Goal: Transaction & Acquisition: Purchase product/service

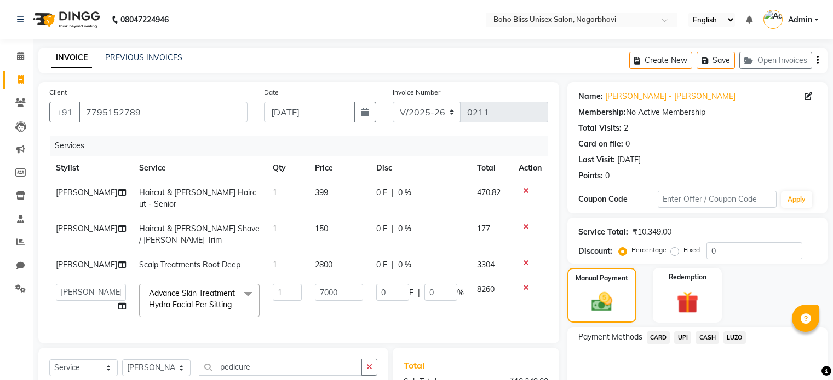
select select "8370"
select select "81097"
select select "service"
select select "81097"
click at [269, 217] on td "1" at bounding box center [287, 235] width 42 height 36
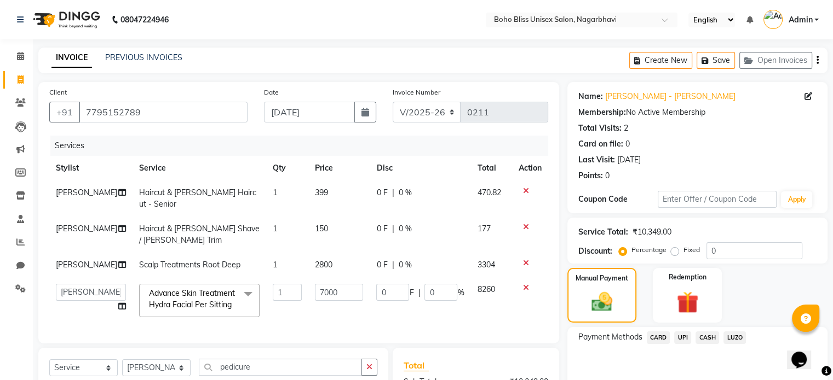
select select "81097"
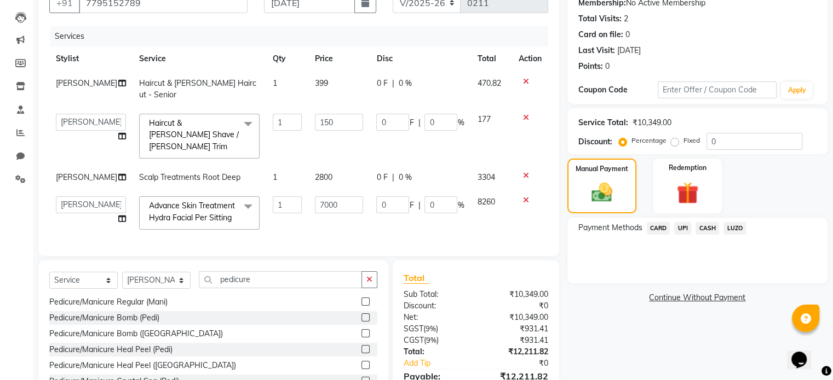
scroll to position [152, 0]
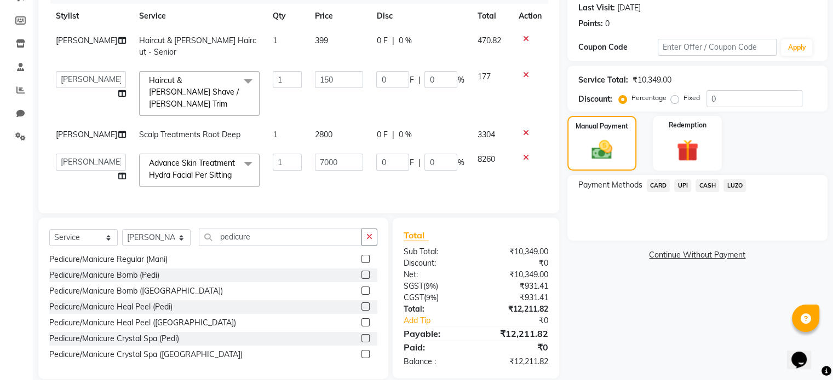
click at [361, 319] on label at bounding box center [365, 323] width 8 height 8
click at [361, 320] on input "checkbox" at bounding box center [364, 323] width 7 height 7
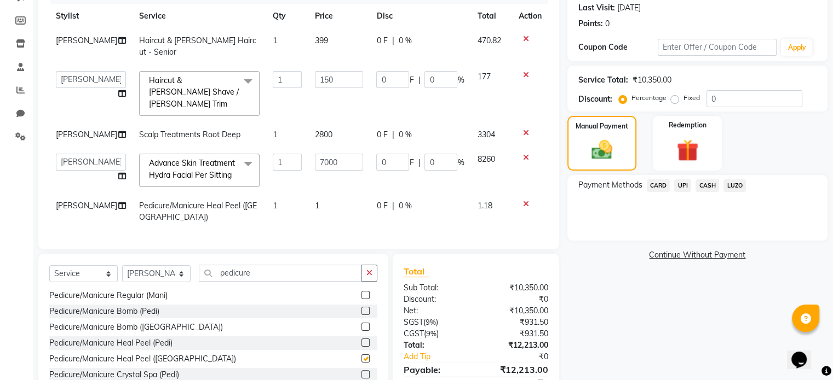
checkbox input "false"
click at [328, 194] on td "1" at bounding box center [339, 212] width 62 height 36
select select "81097"
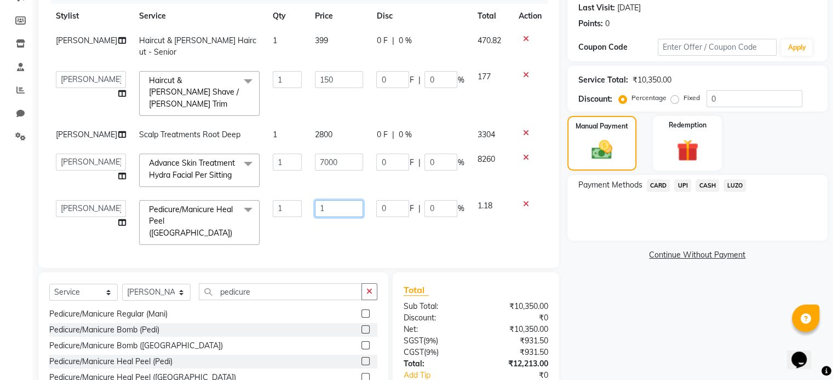
drag, startPoint x: 315, startPoint y: 185, endPoint x: 282, endPoint y: 186, distance: 32.9
click at [283, 194] on tr "Ali Khan Awina EVI BEAUTY FAHEEM Front Desk HARRY KIM Manager Mercy MIMI Subhan…" at bounding box center [298, 223] width 499 height 58
type input "3999"
click at [291, 201] on td "1" at bounding box center [287, 223] width 42 height 58
select select "81097"
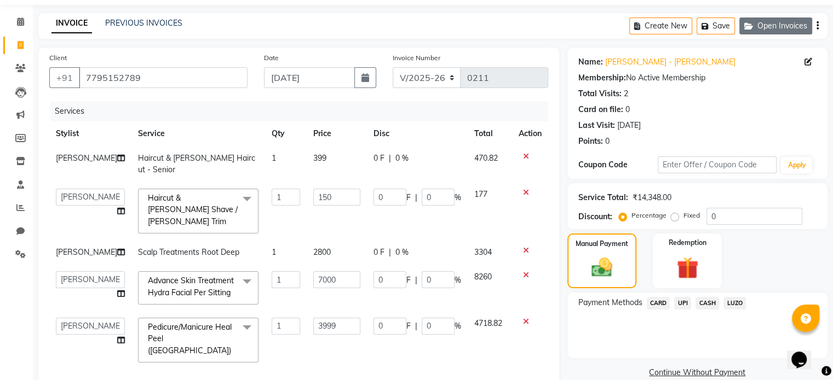
scroll to position [0, 0]
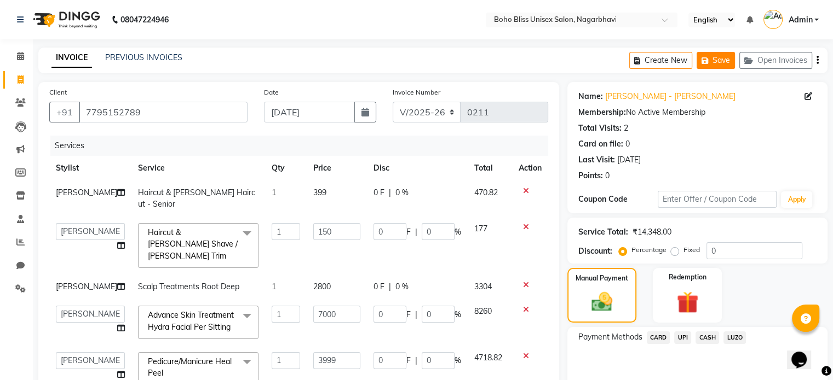
click at [706, 63] on icon "button" at bounding box center [706, 61] width 11 height 8
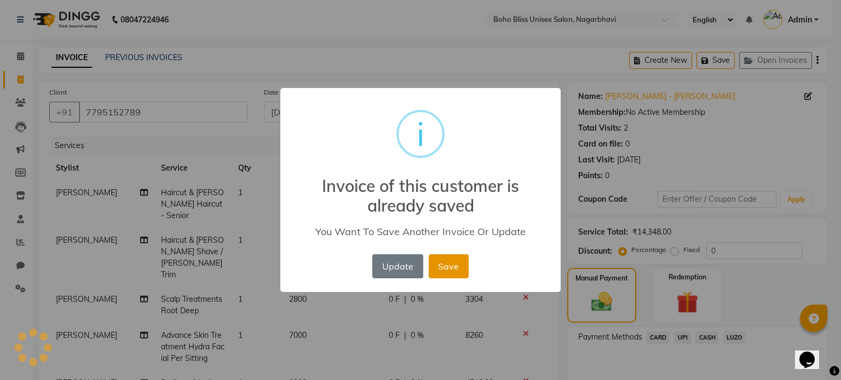
click at [437, 269] on button "Save" at bounding box center [449, 267] width 40 height 24
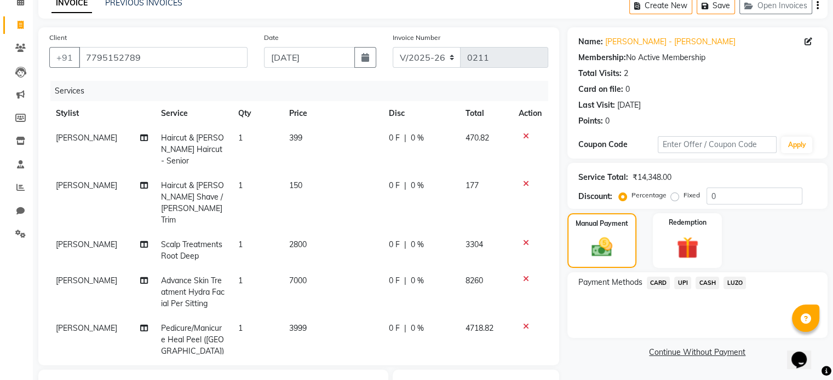
scroll to position [203, 0]
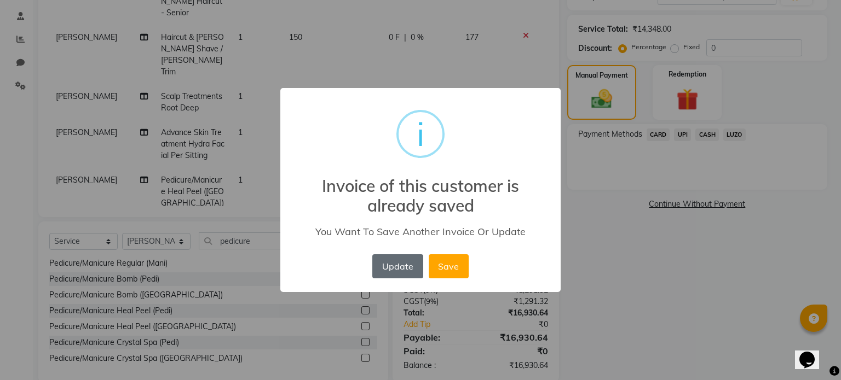
click at [396, 275] on button "Update" at bounding box center [397, 267] width 50 height 24
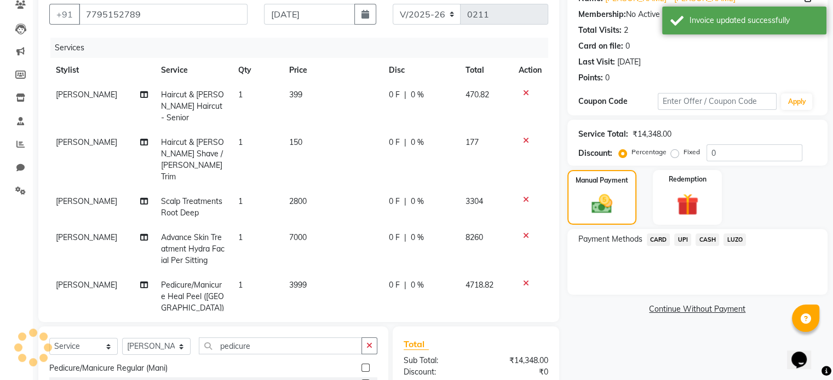
scroll to position [109, 0]
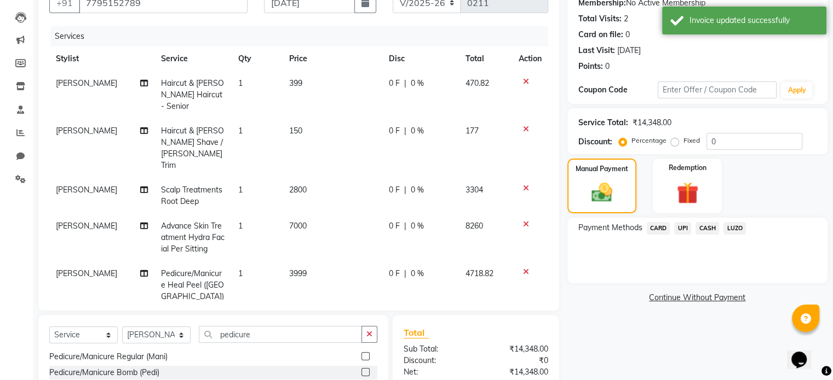
click at [266, 178] on td "1" at bounding box center [257, 196] width 51 height 36
select select "81097"
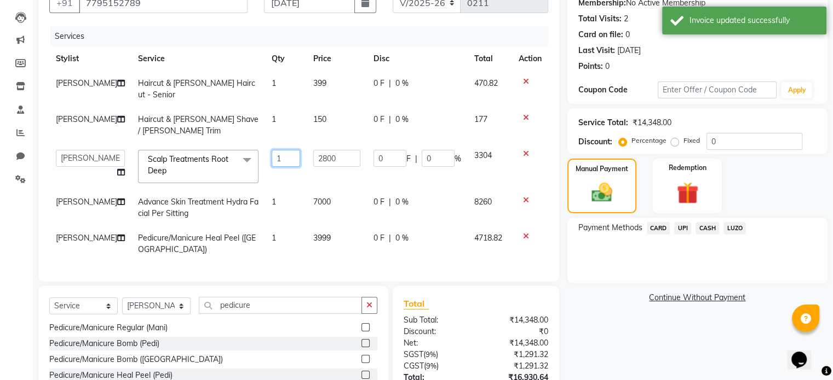
click at [278, 150] on input "1" at bounding box center [285, 158] width 28 height 17
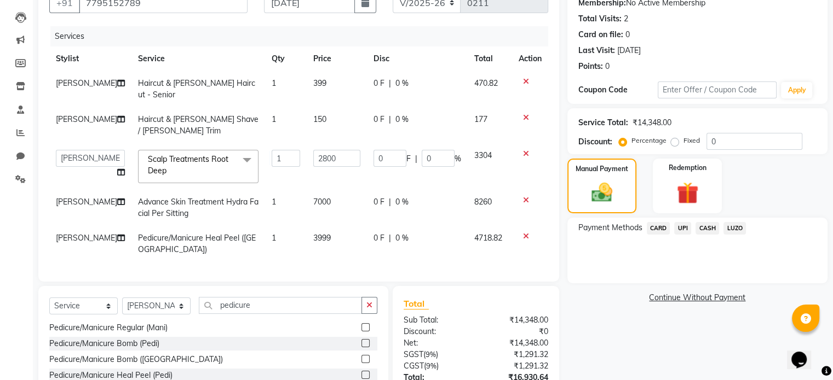
click at [277, 172] on td "1" at bounding box center [286, 166] width 42 height 47
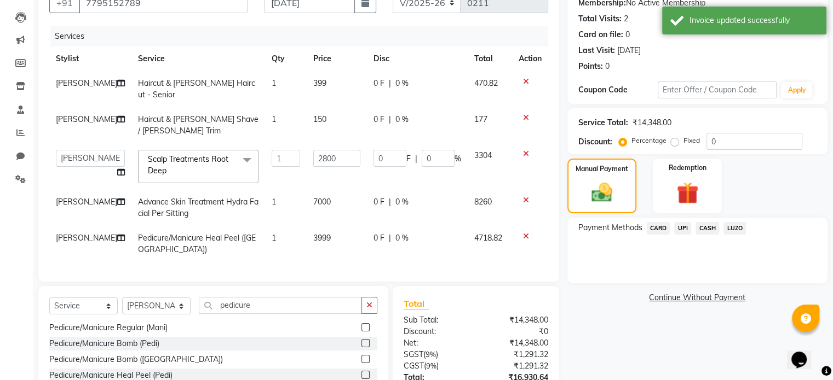
select select "81097"
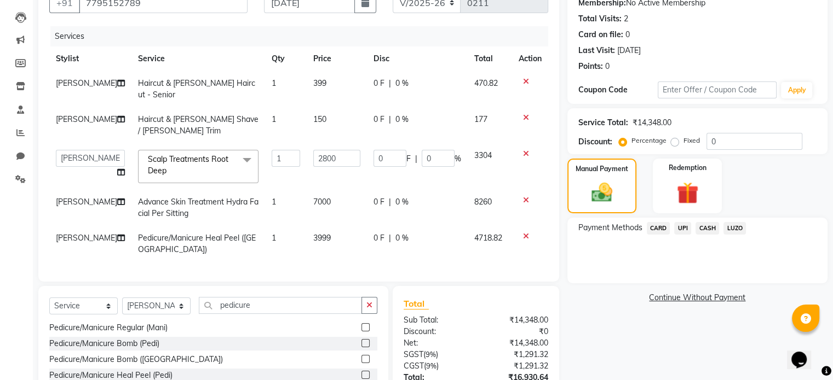
click at [348, 212] on td "7000" at bounding box center [337, 208] width 60 height 36
select select "81097"
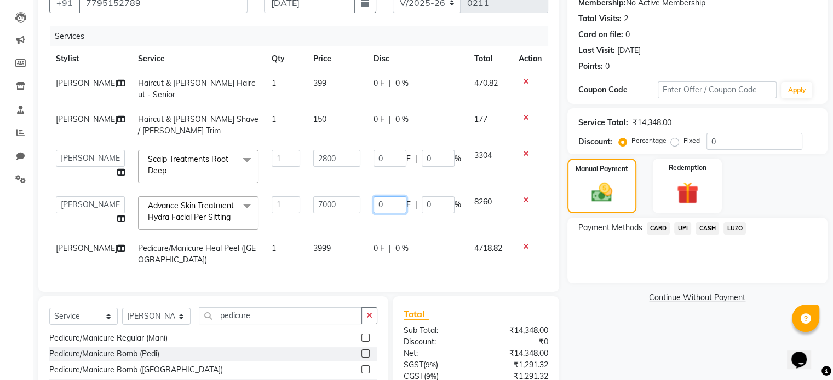
click at [394, 197] on input "0" at bounding box center [389, 205] width 33 height 17
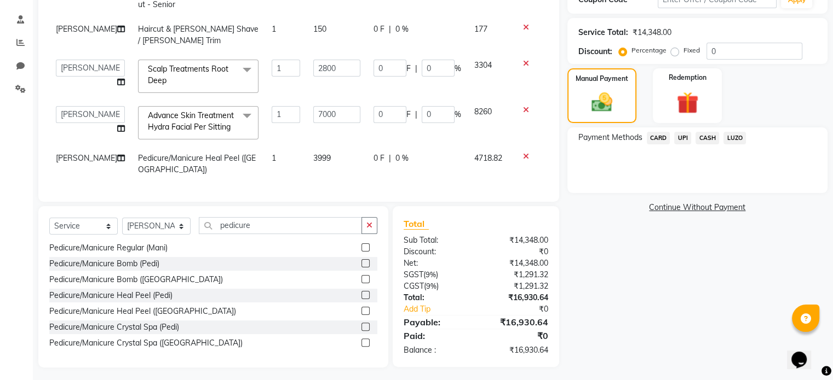
click at [615, 315] on div "Name: Pavan - Ref Vijay Membership: No Active Membership Total Visits: 2 Card o…" at bounding box center [701, 125] width 268 height 486
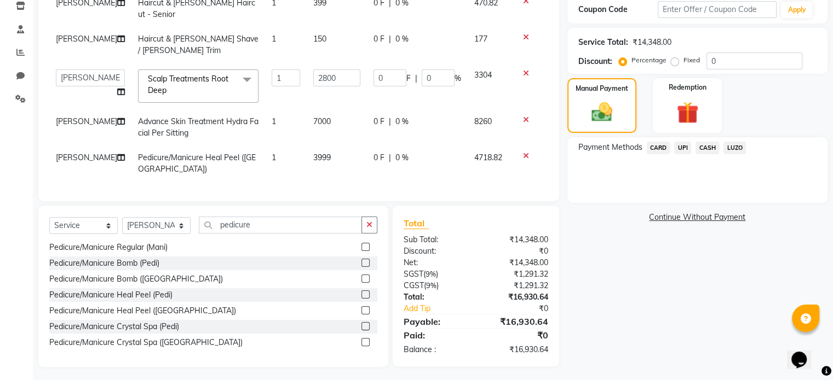
scroll to position [135, 0]
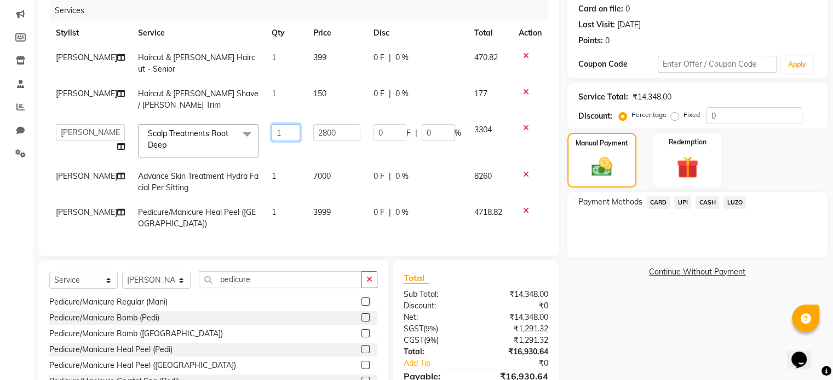
click at [279, 127] on input "1" at bounding box center [285, 132] width 28 height 17
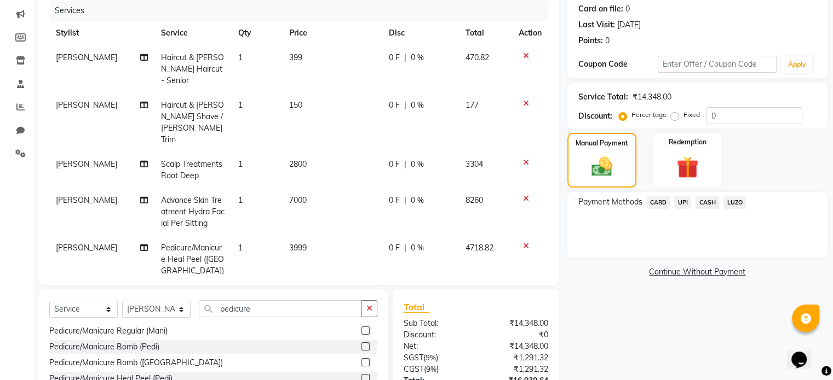
click at [398, 195] on div "0 F | 0 %" at bounding box center [420, 200] width 63 height 11
select select "81097"
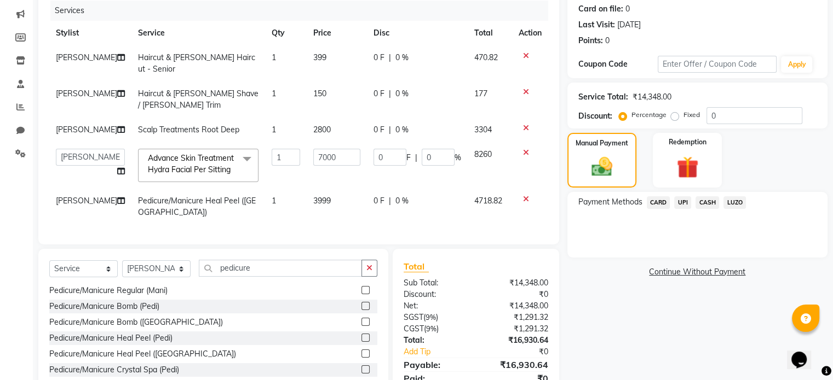
click at [398, 169] on td "0 F | 0 %" at bounding box center [417, 165] width 101 height 47
click at [388, 149] on input "0" at bounding box center [389, 157] width 33 height 17
type input "50"
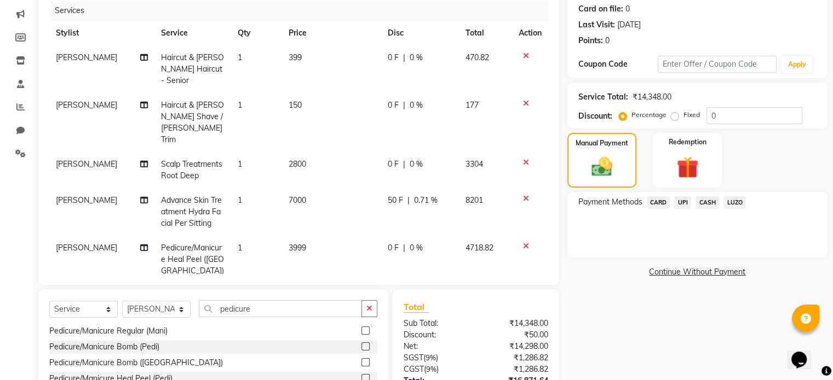
click at [383, 188] on td "50 F | 0.71 %" at bounding box center [420, 212] width 78 height 48
select select "81097"
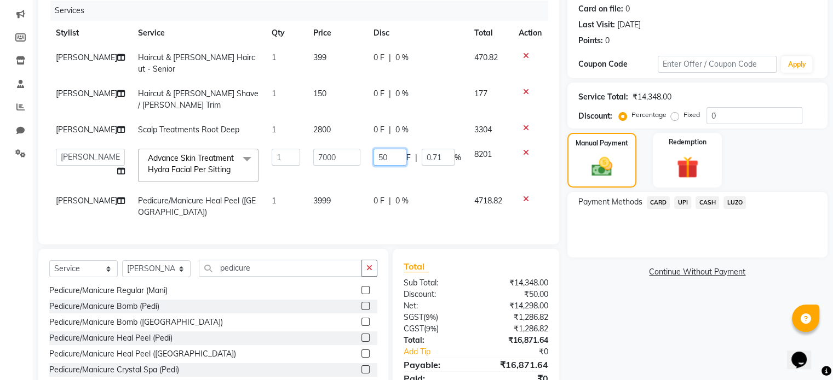
click at [388, 152] on input "50" at bounding box center [389, 157] width 33 height 17
type input "5"
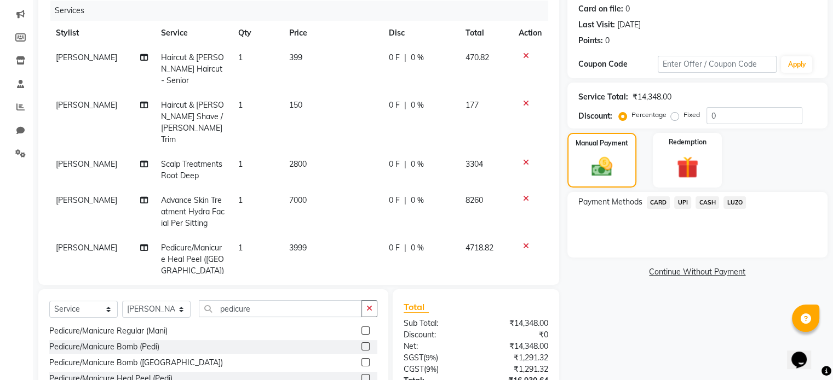
click at [417, 195] on span "0 %" at bounding box center [417, 200] width 13 height 11
select select "81097"
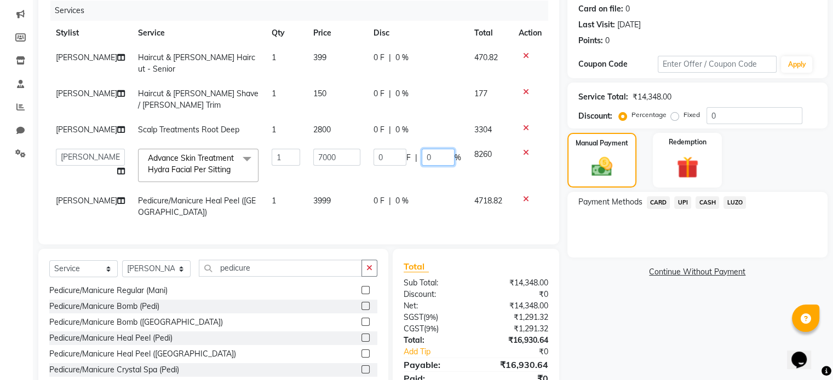
click at [429, 149] on input "0" at bounding box center [437, 157] width 33 height 17
type input "50"
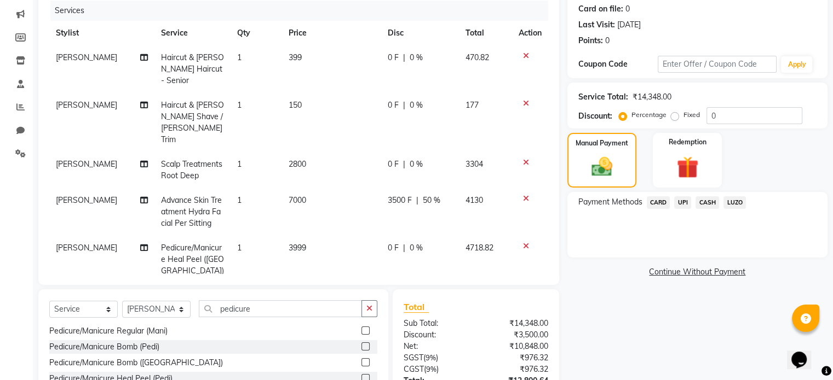
click at [450, 188] on td "3500 F | 50 %" at bounding box center [420, 212] width 78 height 48
select select "81097"
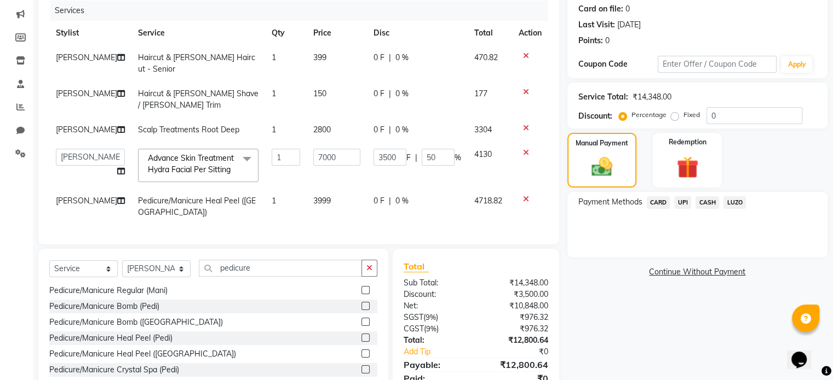
click at [441, 189] on td "0 F | 0 %" at bounding box center [417, 207] width 101 height 36
select select "81097"
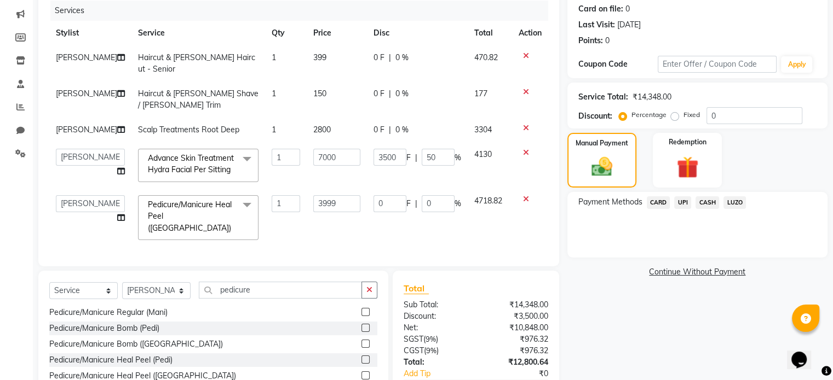
click at [439, 171] on td "3500 F | 50 %" at bounding box center [417, 165] width 101 height 47
click at [527, 164] on td at bounding box center [530, 165] width 36 height 47
click at [367, 169] on td "3500 F | 50 %" at bounding box center [417, 165] width 101 height 47
click at [348, 162] on td "7000" at bounding box center [337, 165] width 60 height 47
click at [342, 149] on input "7000" at bounding box center [336, 157] width 47 height 17
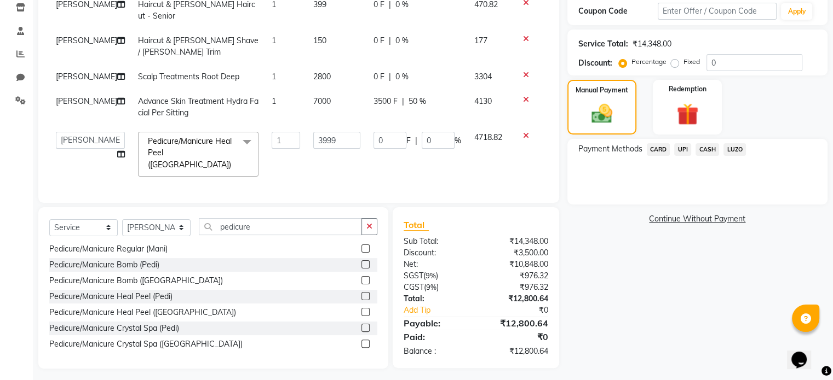
scroll to position [178, 0]
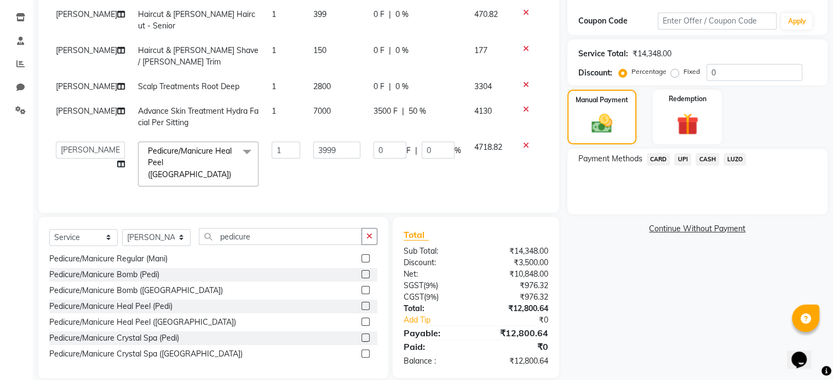
click at [476, 177] on div "Services Stylist Service Qty Price Disc Total Action Subhan ali Haircut & Beard…" at bounding box center [298, 79] width 499 height 245
click at [484, 169] on td "4718.82" at bounding box center [489, 164] width 44 height 58
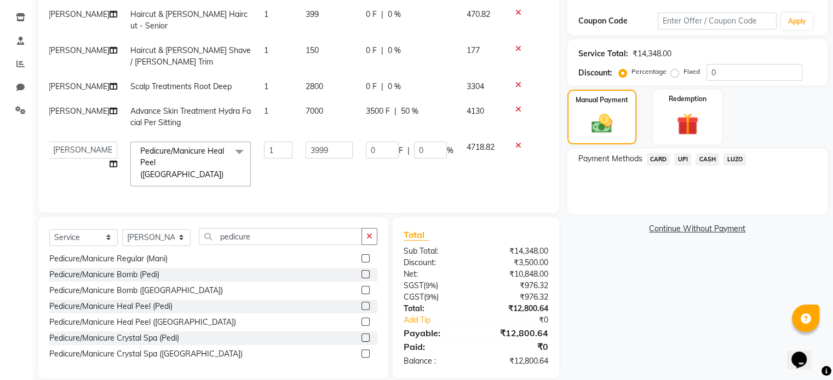
scroll to position [124, 0]
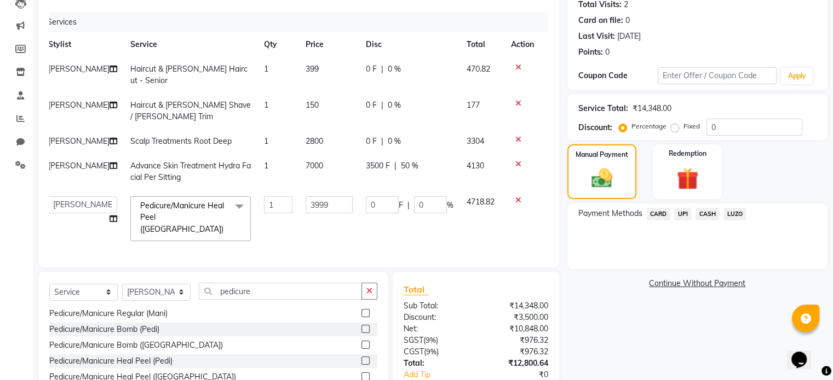
click at [405, 160] on span "50 %" at bounding box center [410, 165] width 18 height 11
select select "81097"
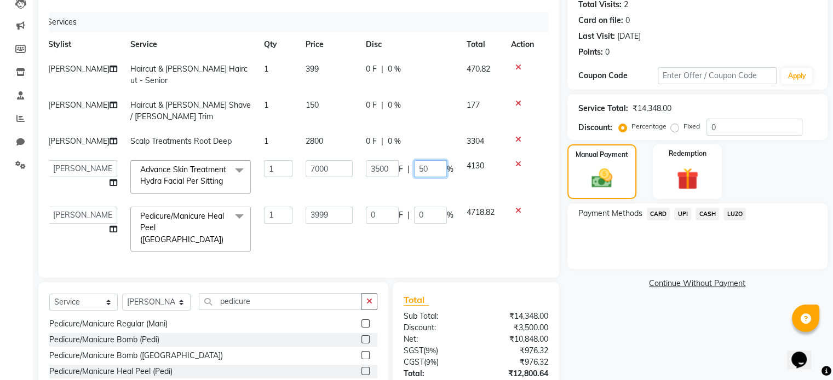
click at [418, 160] on input "50" at bounding box center [430, 168] width 33 height 17
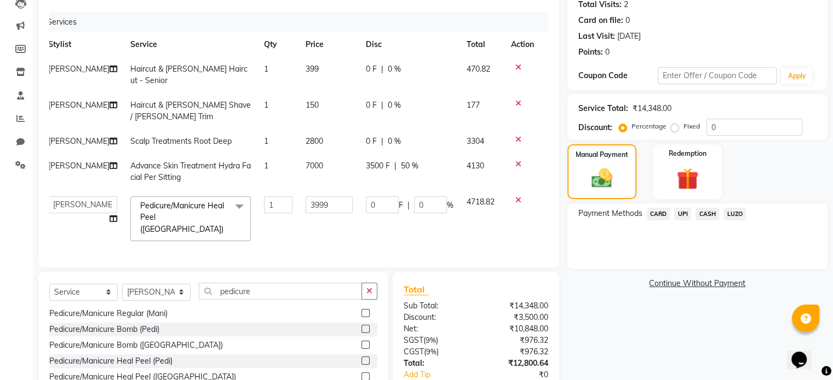
click at [307, 178] on td "7000" at bounding box center [329, 172] width 60 height 36
select select "81097"
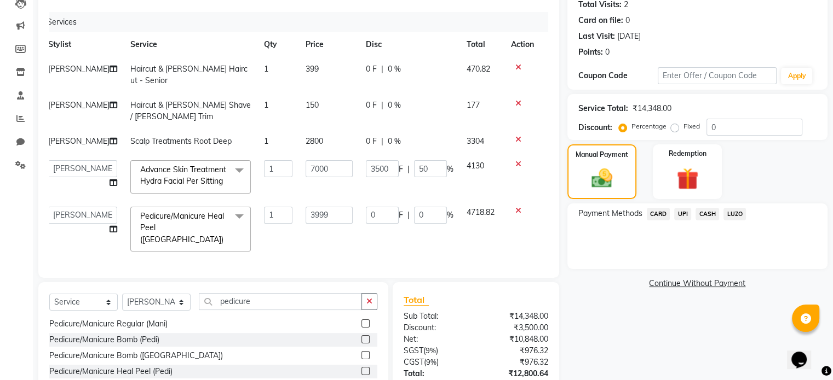
click at [373, 178] on td "3500 F | 50 %" at bounding box center [409, 177] width 101 height 47
click at [425, 160] on input "50" at bounding box center [430, 168] width 33 height 17
click at [660, 213] on span "CARD" at bounding box center [658, 214] width 24 height 13
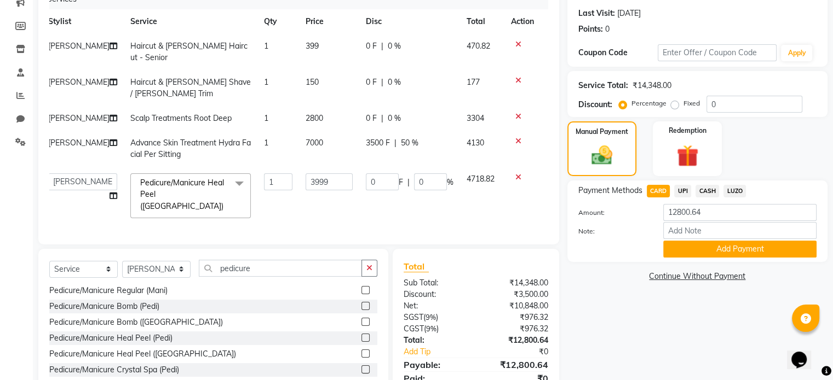
scroll to position [178, 0]
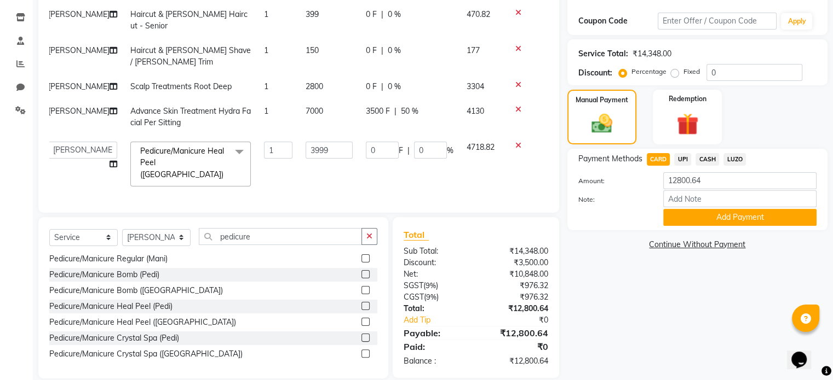
click at [261, 166] on td "1" at bounding box center [278, 164] width 42 height 58
click at [262, 158] on td "1" at bounding box center [278, 164] width 42 height 58
click at [683, 159] on span "UPI" at bounding box center [682, 159] width 17 height 13
drag, startPoint x: 292, startPoint y: 101, endPoint x: 321, endPoint y: 105, distance: 29.3
click at [321, 105] on td "7000" at bounding box center [329, 117] width 60 height 36
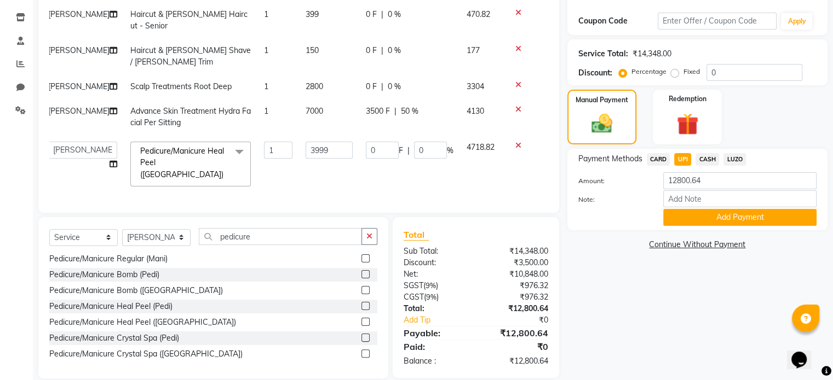
select select "81097"
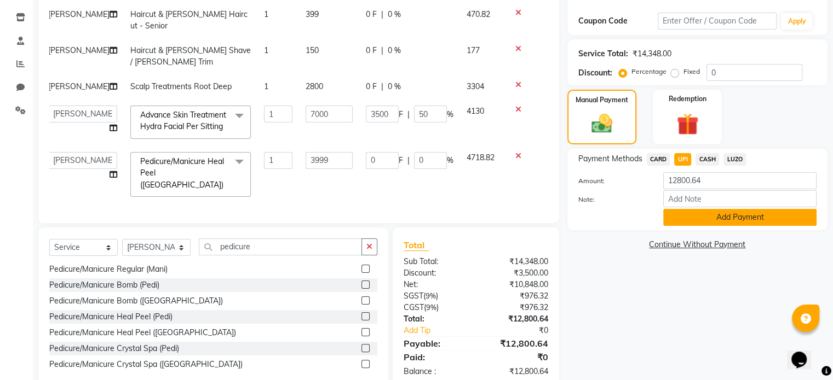
click at [750, 223] on button "Add Payment" at bounding box center [739, 217] width 153 height 17
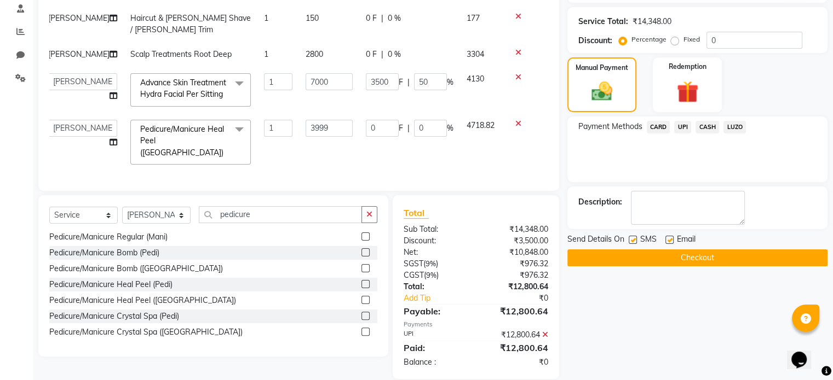
click at [542, 331] on icon at bounding box center [545, 335] width 6 height 8
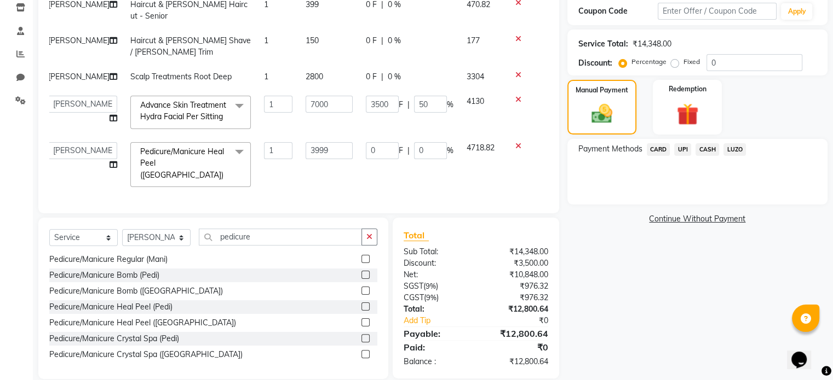
click at [698, 148] on span "CASH" at bounding box center [707, 149] width 24 height 13
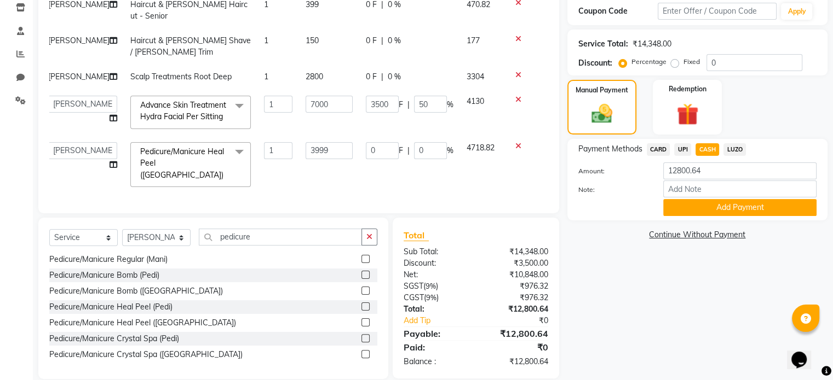
click at [663, 151] on span "CARD" at bounding box center [658, 149] width 24 height 13
click at [736, 206] on button "Add Payment" at bounding box center [739, 207] width 153 height 17
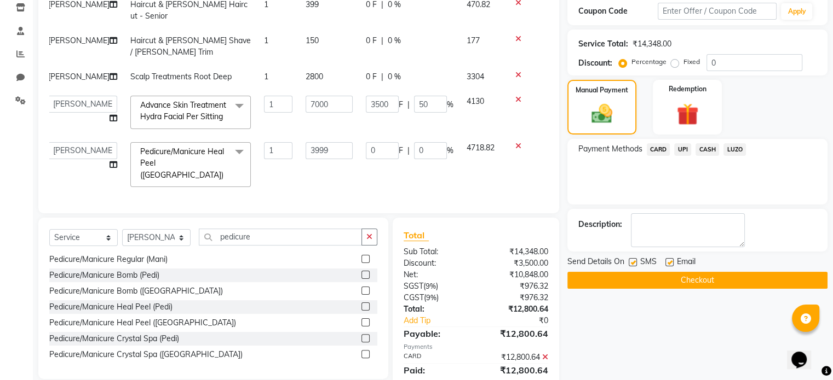
click at [675, 281] on button "Checkout" at bounding box center [697, 280] width 260 height 17
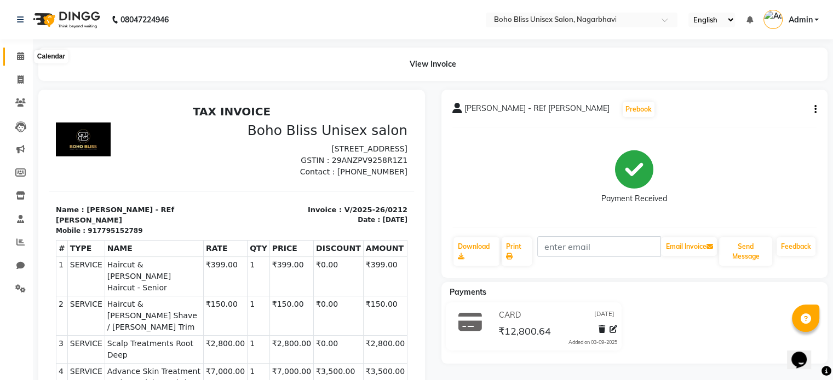
click at [15, 61] on span at bounding box center [20, 56] width 19 height 13
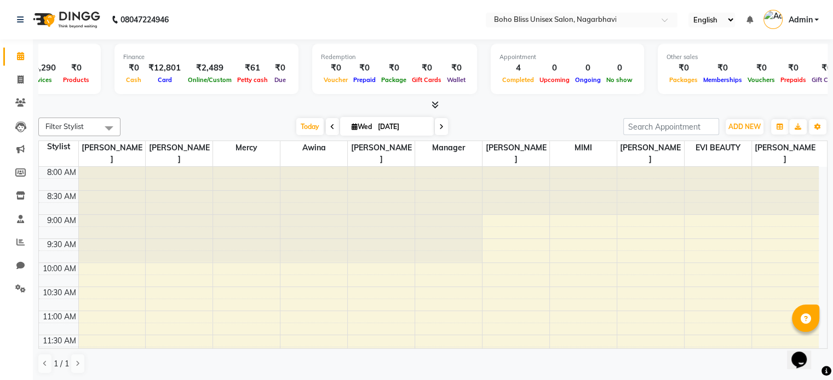
scroll to position [0, 124]
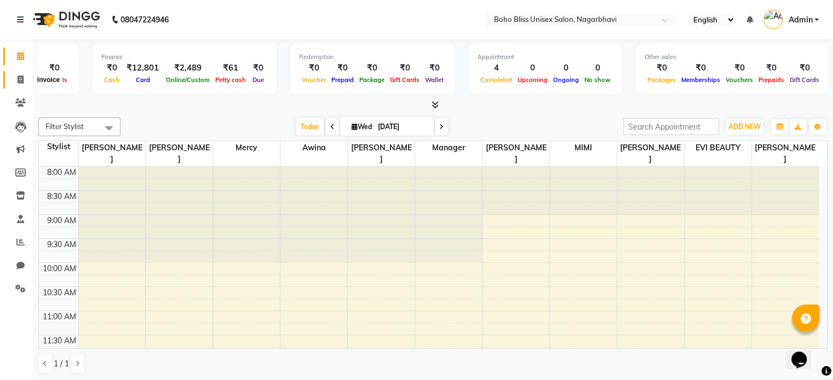
click at [22, 84] on icon at bounding box center [21, 80] width 6 height 8
select select "service"
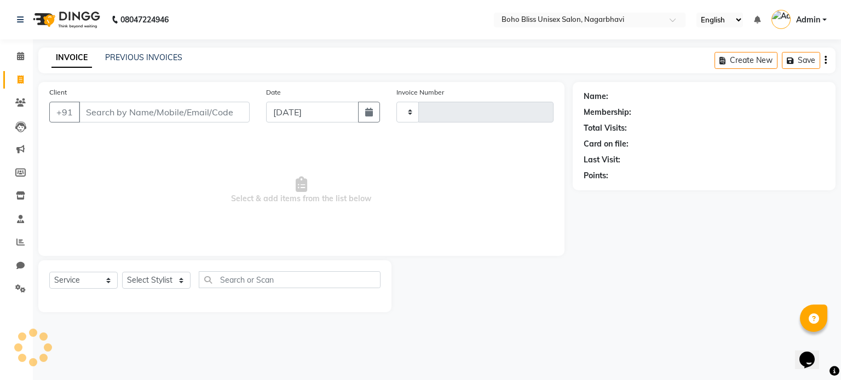
type input "0213"
select select "8370"
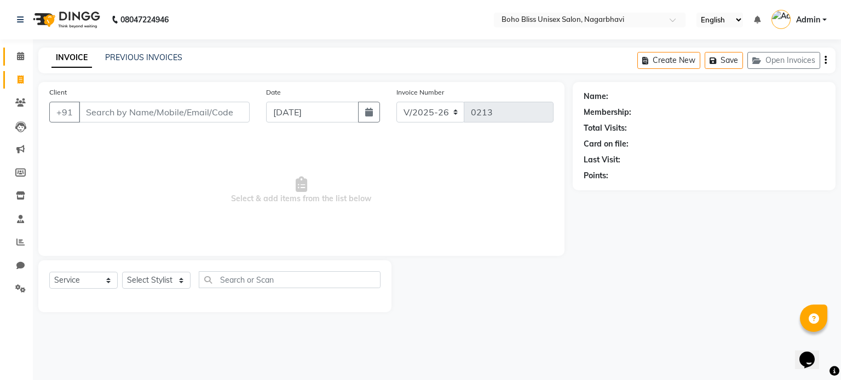
click at [20, 63] on link "Calendar" at bounding box center [16, 57] width 26 height 18
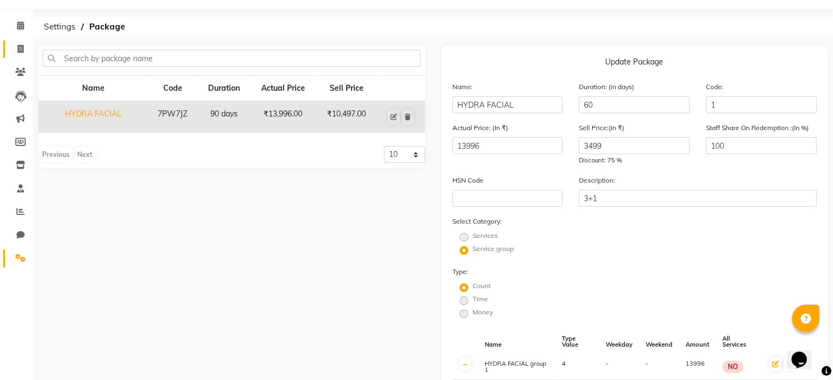
click at [15, 55] on link "Invoice" at bounding box center [16, 50] width 26 height 18
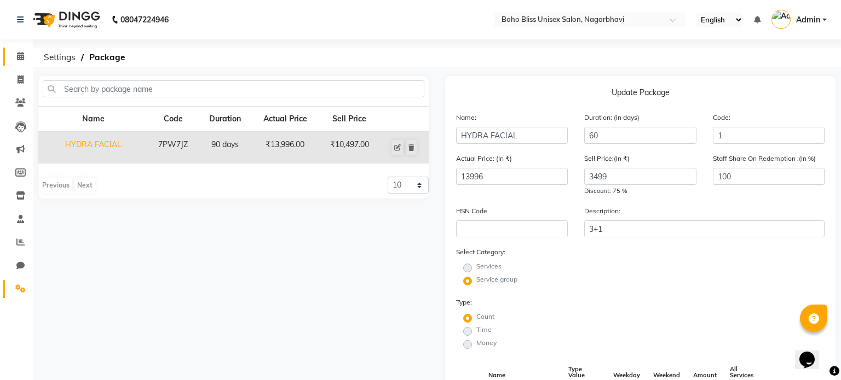
select select "8370"
select select "service"
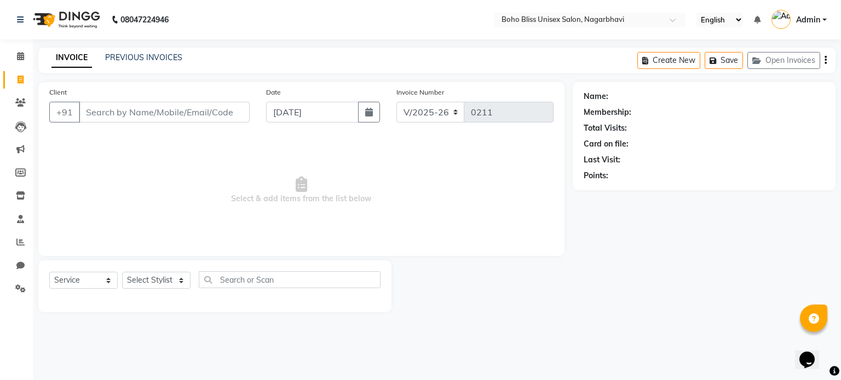
click at [151, 111] on input "Client" at bounding box center [164, 112] width 171 height 21
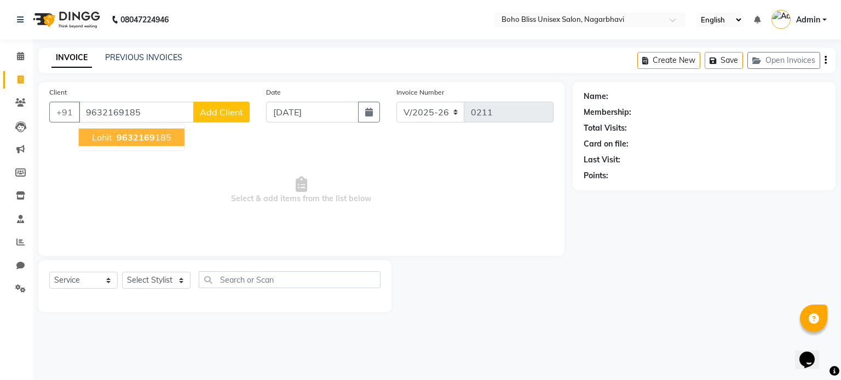
type input "9632169185"
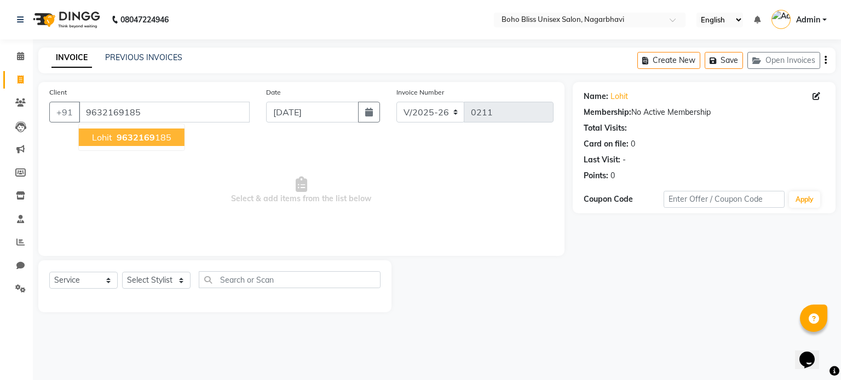
click at [147, 137] on span "9632169" at bounding box center [136, 137] width 38 height 11
click at [173, 279] on select "Select Stylist [PERSON_NAME] Awina EVI BEAUTY [PERSON_NAME] Front Desk [PERSON_…" at bounding box center [156, 280] width 68 height 17
select select "85553"
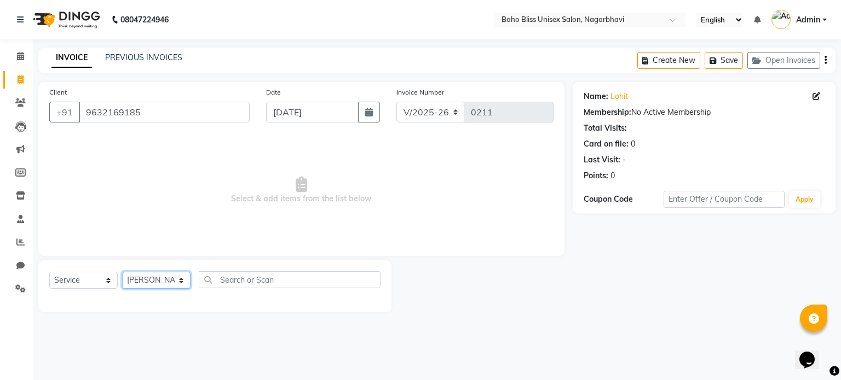
click at [122, 273] on select "Select Stylist [PERSON_NAME] Awina EVI BEAUTY [PERSON_NAME] Front Desk [PERSON_…" at bounding box center [156, 280] width 68 height 17
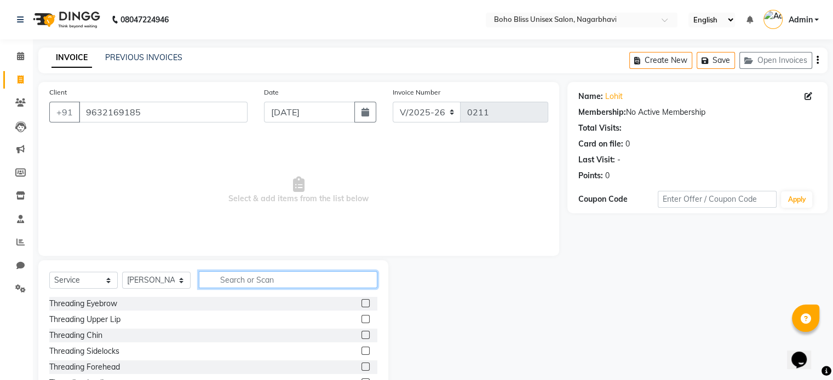
click at [241, 281] on input "text" at bounding box center [288, 279] width 178 height 17
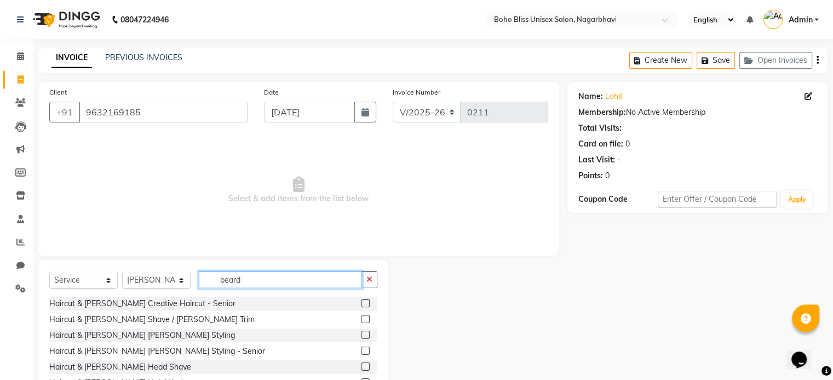
scroll to position [49, 0]
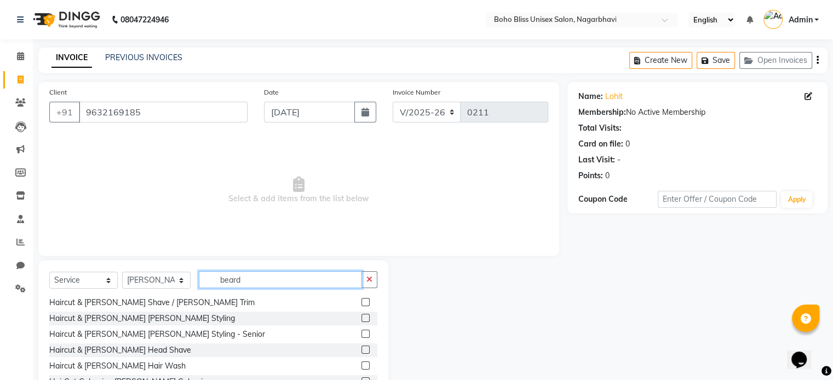
type input "beard"
click at [361, 302] on label at bounding box center [365, 302] width 8 height 8
click at [361, 302] on input "checkbox" at bounding box center [364, 302] width 7 height 7
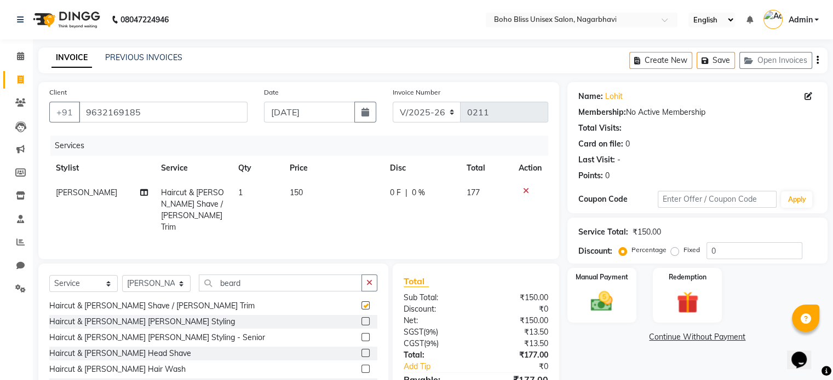
checkbox input "false"
drag, startPoint x: 286, startPoint y: 283, endPoint x: 197, endPoint y: 284, distance: 89.2
click at [197, 284] on div "Select Service Product Membership Package Voucher Prepaid Gift Card Select Styl…" at bounding box center [213, 288] width 328 height 26
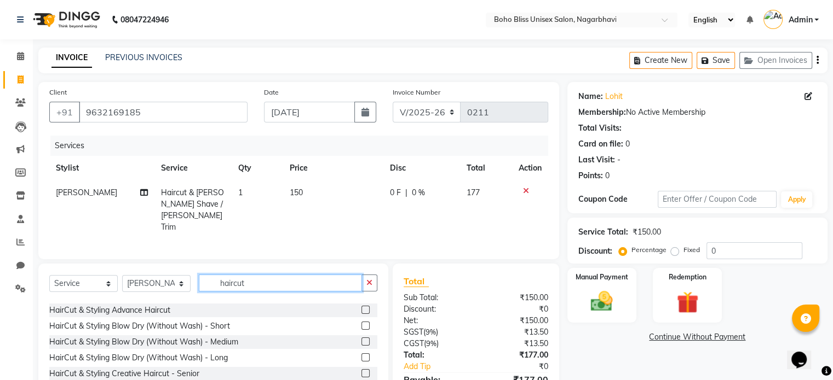
scroll to position [55, 0]
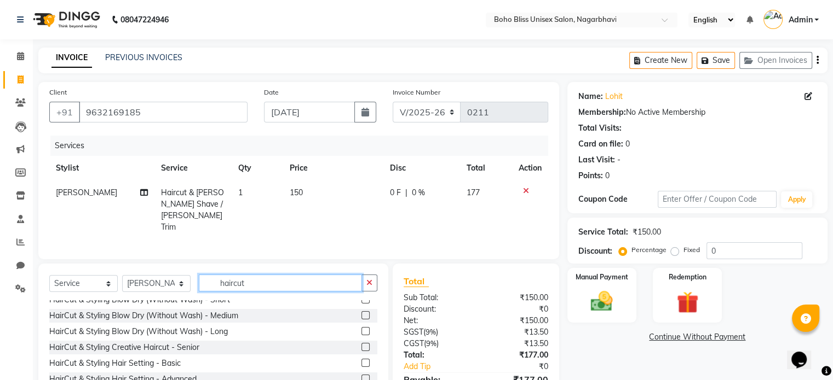
type input "haircut"
click at [361, 359] on label at bounding box center [365, 363] width 8 height 8
click at [361, 360] on input "checkbox" at bounding box center [364, 363] width 7 height 7
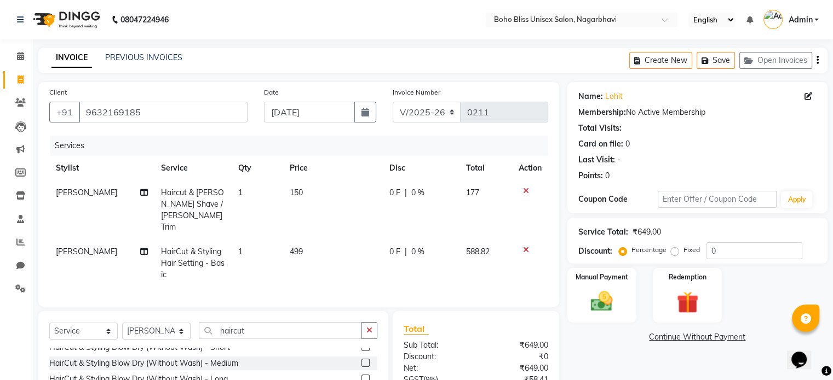
checkbox input "false"
click at [308, 240] on td "499" at bounding box center [333, 264] width 100 height 48
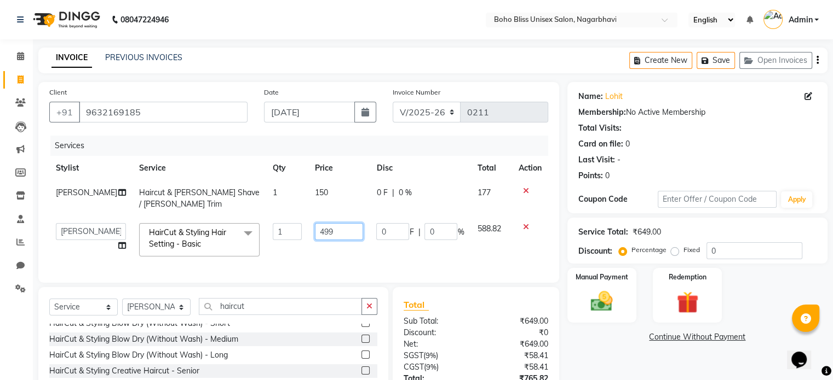
click at [315, 232] on input "499" at bounding box center [339, 231] width 49 height 17
type input "250"
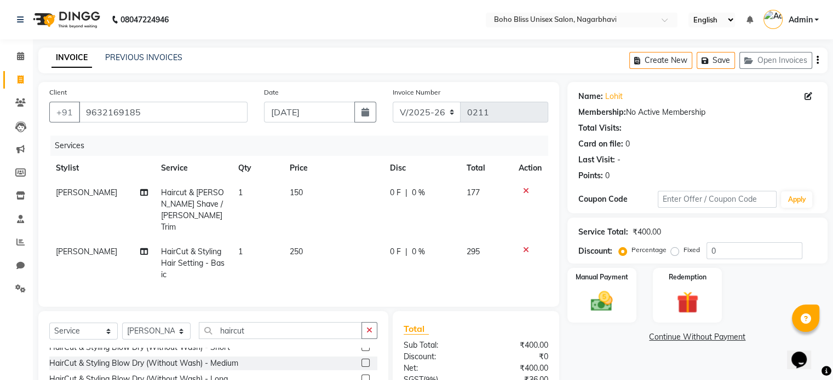
click at [331, 249] on td "250" at bounding box center [333, 264] width 100 height 48
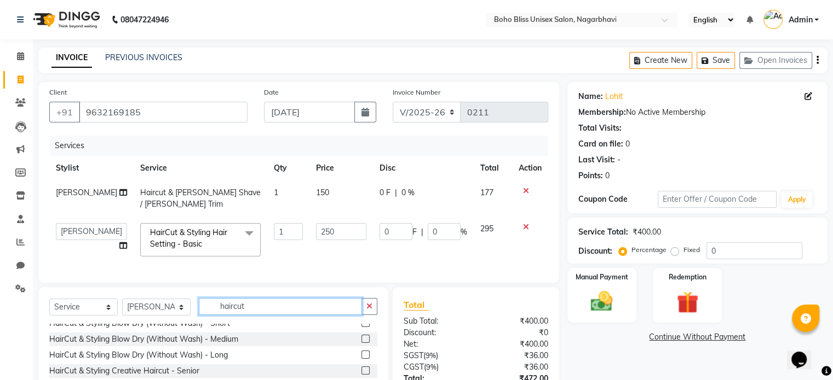
drag, startPoint x: 263, startPoint y: 317, endPoint x: 146, endPoint y: 317, distance: 116.6
click at [173, 317] on div "Select Service Product Membership Package Voucher Prepaid Gift Card Select Styl…" at bounding box center [213, 311] width 328 height 26
click at [137, 314] on select "Select Stylist [PERSON_NAME] Awina EVI BEAUTY [PERSON_NAME] Front Desk [PERSON_…" at bounding box center [156, 307] width 68 height 17
select select "82778"
click at [122, 308] on select "Select Stylist [PERSON_NAME] Awina EVI BEAUTY [PERSON_NAME] Front Desk [PERSON_…" at bounding box center [156, 307] width 68 height 17
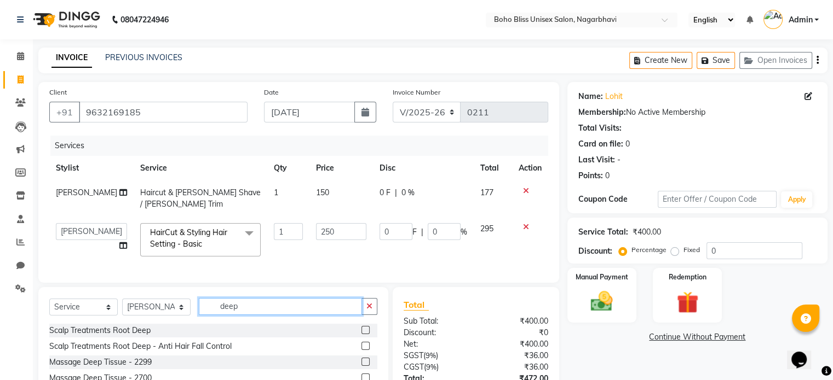
scroll to position [0, 0]
type input "deep tissue"
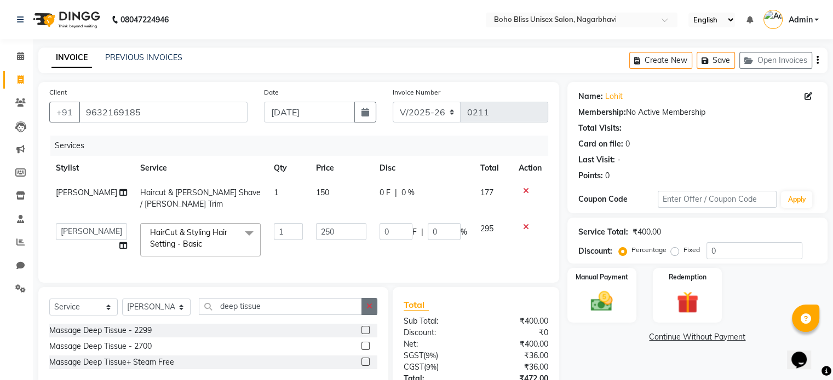
click at [364, 334] on label at bounding box center [365, 330] width 8 height 8
click at [364, 334] on input "checkbox" at bounding box center [364, 330] width 7 height 7
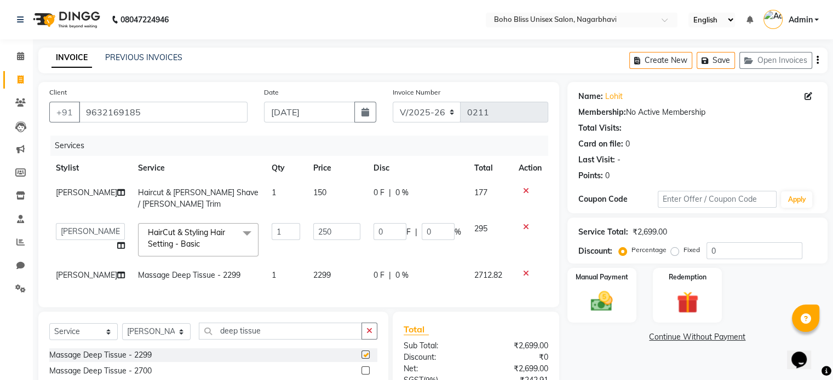
checkbox input "false"
click at [401, 278] on span "0 %" at bounding box center [401, 275] width 13 height 11
select select "82778"
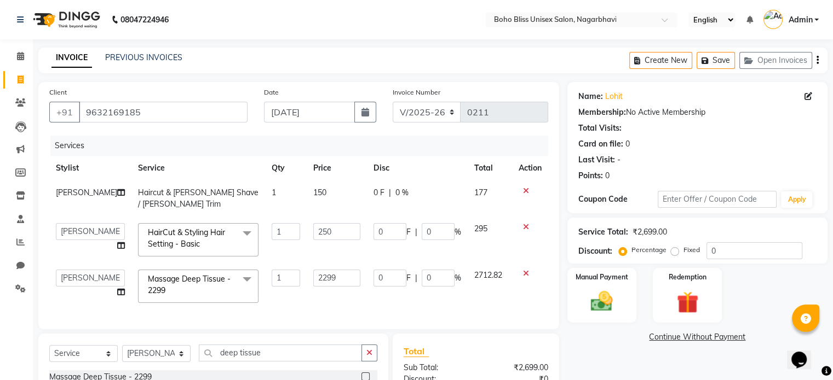
click at [401, 278] on input "0" at bounding box center [389, 278] width 33 height 17
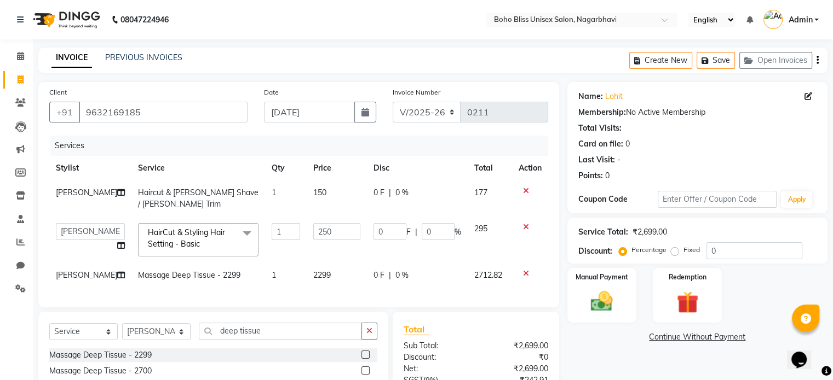
click at [442, 279] on div "0 F | 0 %" at bounding box center [417, 275] width 88 height 11
select select "82778"
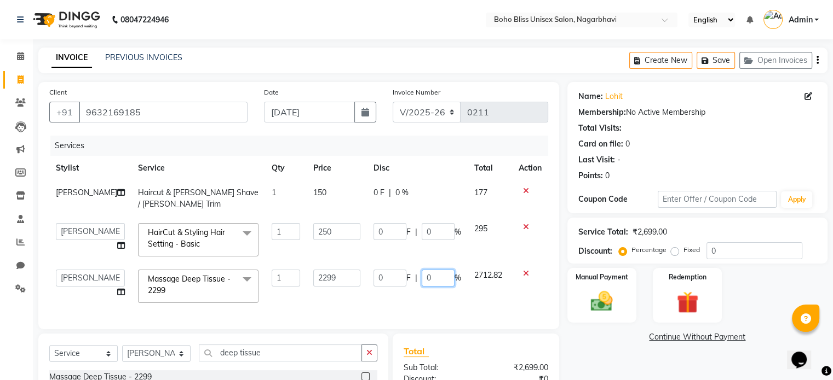
drag, startPoint x: 441, startPoint y: 279, endPoint x: 419, endPoint y: 282, distance: 22.1
click at [421, 282] on input "0" at bounding box center [437, 278] width 33 height 17
type input "30"
click at [417, 308] on div "Client [PHONE_NUMBER] Date [DATE] Invoice Number V/2025 V/[PHONE_NUMBER] Servic…" at bounding box center [298, 205] width 521 height 247
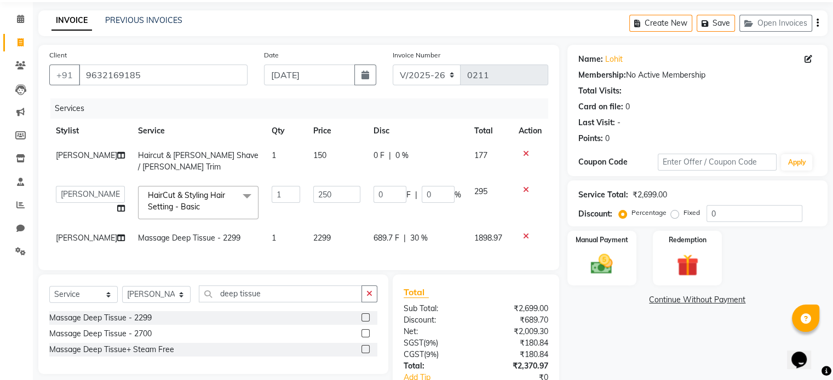
scroll to position [109, 0]
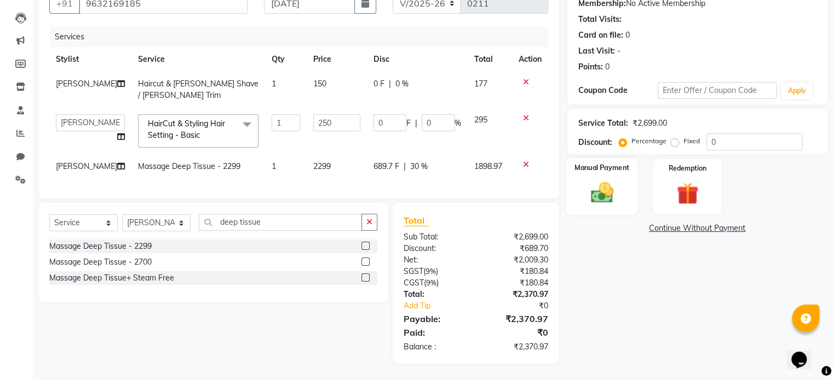
click at [628, 200] on div "Manual Payment" at bounding box center [601, 186] width 72 height 56
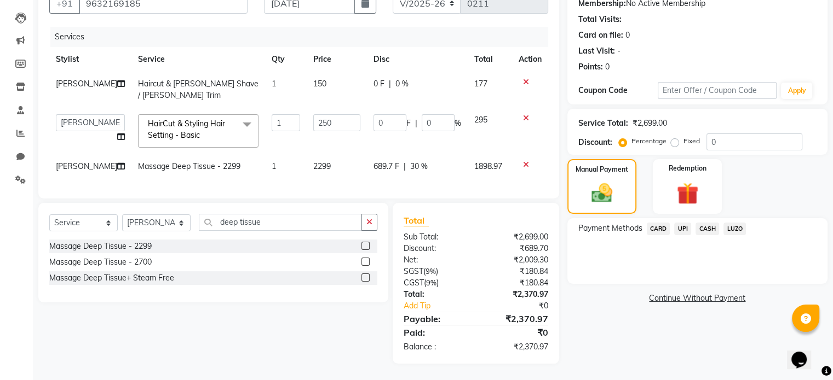
click at [683, 227] on span "UPI" at bounding box center [682, 229] width 17 height 13
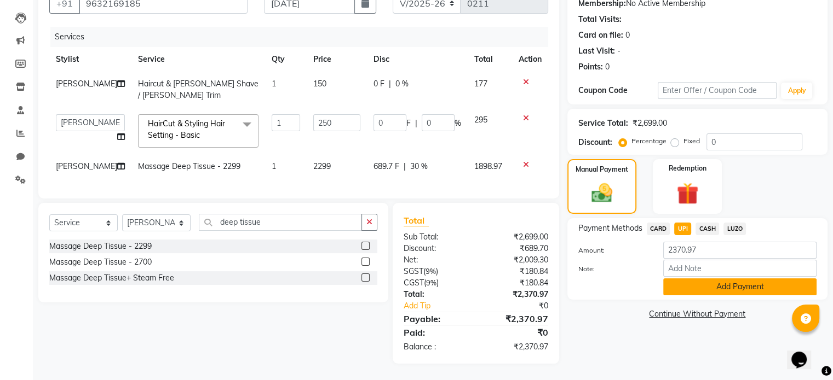
click at [709, 294] on button "Add Payment" at bounding box center [739, 287] width 153 height 17
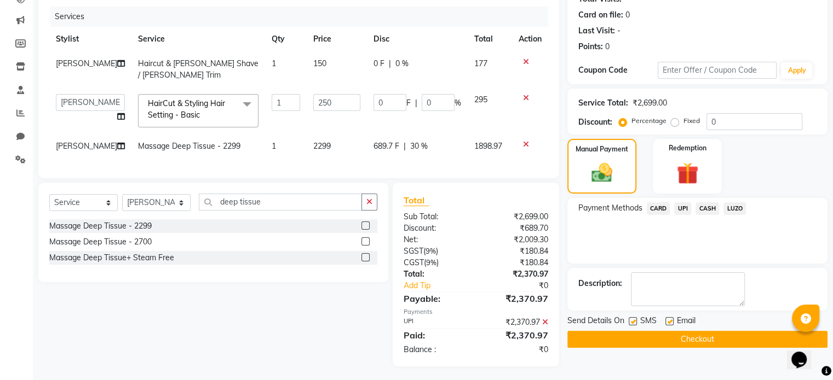
scroll to position [140, 0]
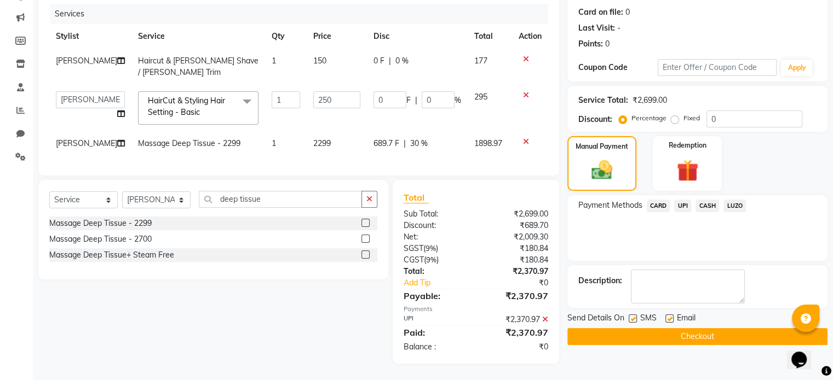
click at [685, 330] on button "Checkout" at bounding box center [697, 336] width 260 height 17
